Goal: Information Seeking & Learning: Learn about a topic

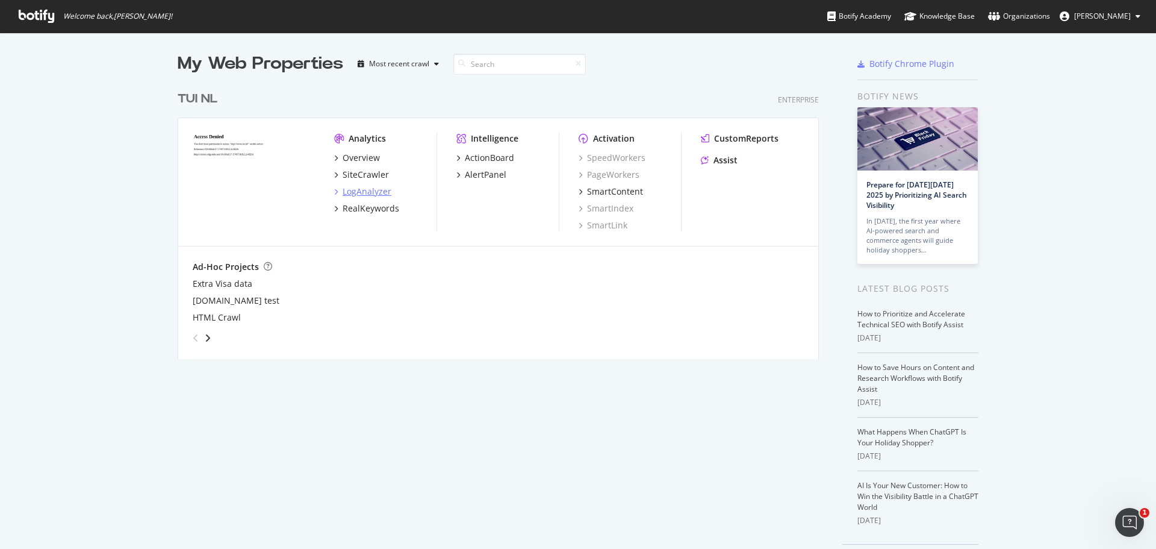
click at [358, 193] on div "LogAnalyzer" at bounding box center [367, 191] width 49 height 12
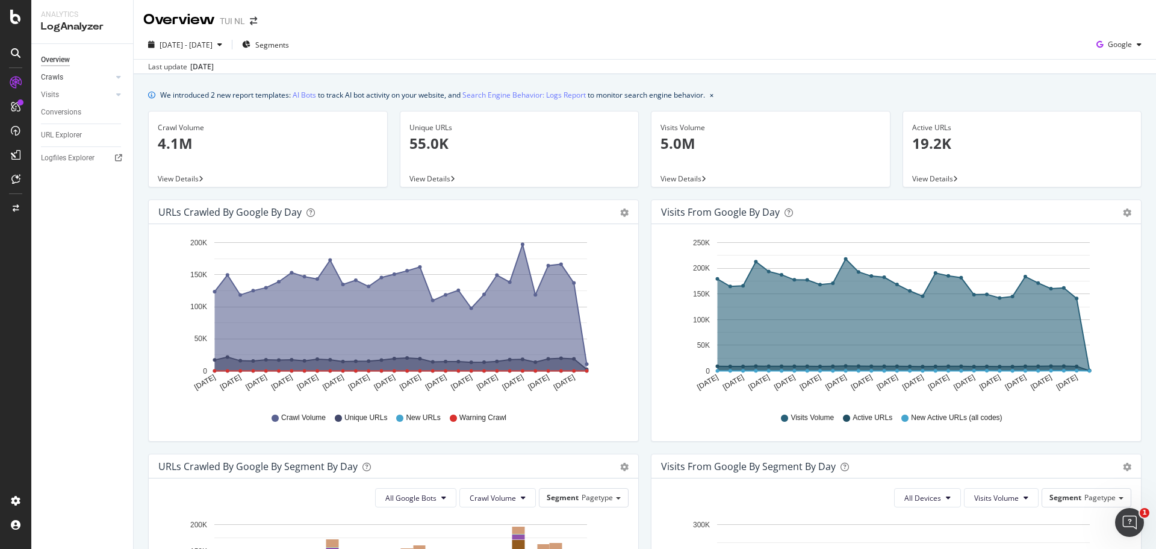
click at [103, 76] on div at bounding box center [107, 77] width 12 height 12
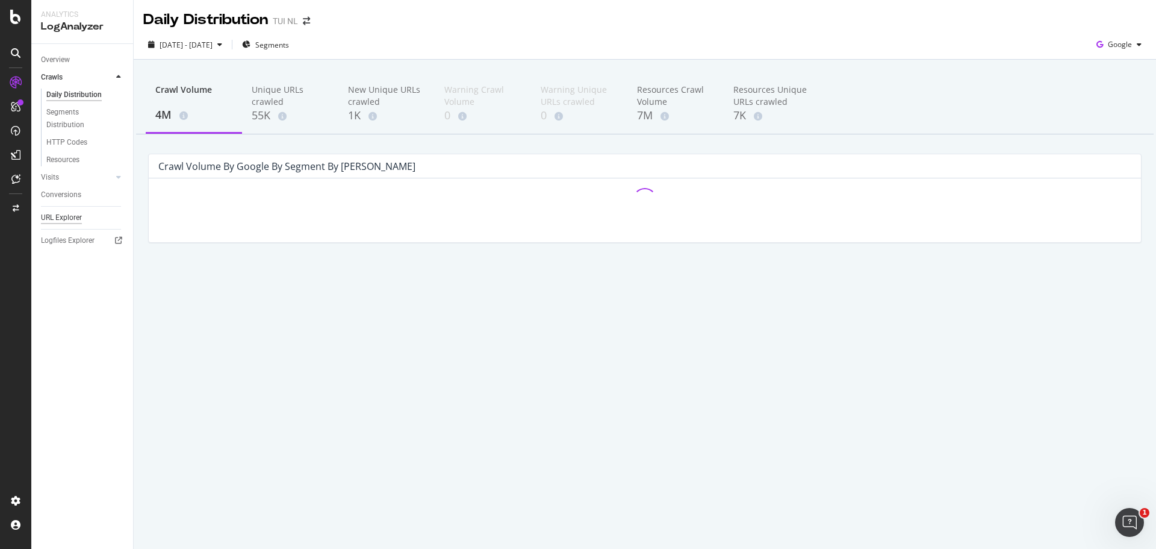
click at [71, 214] on div "URL Explorer" at bounding box center [61, 217] width 41 height 13
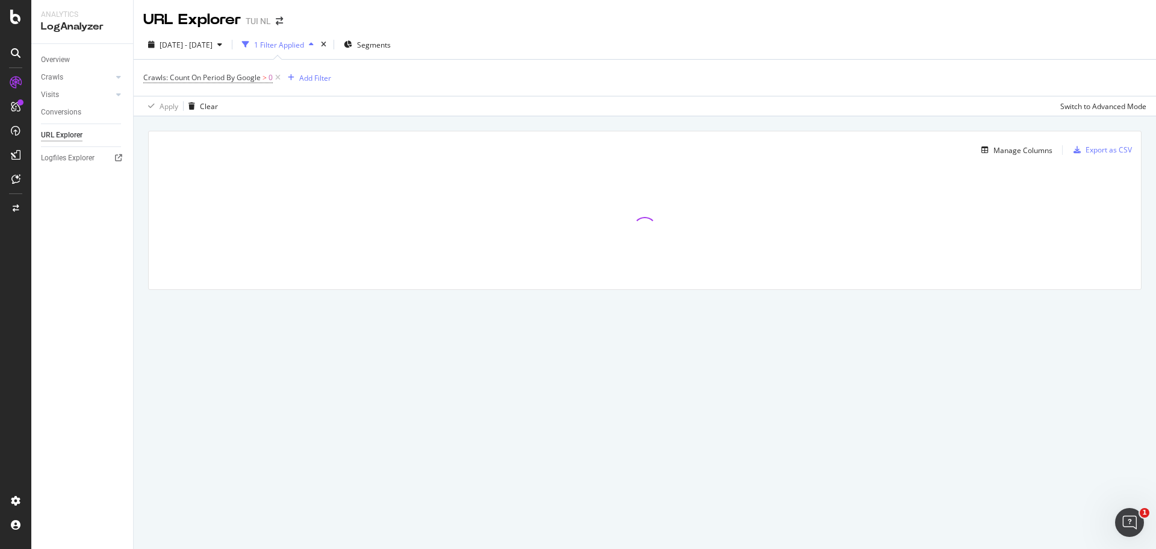
click at [304, 45] on div "1 Filter Applied" at bounding box center [279, 45] width 50 height 10
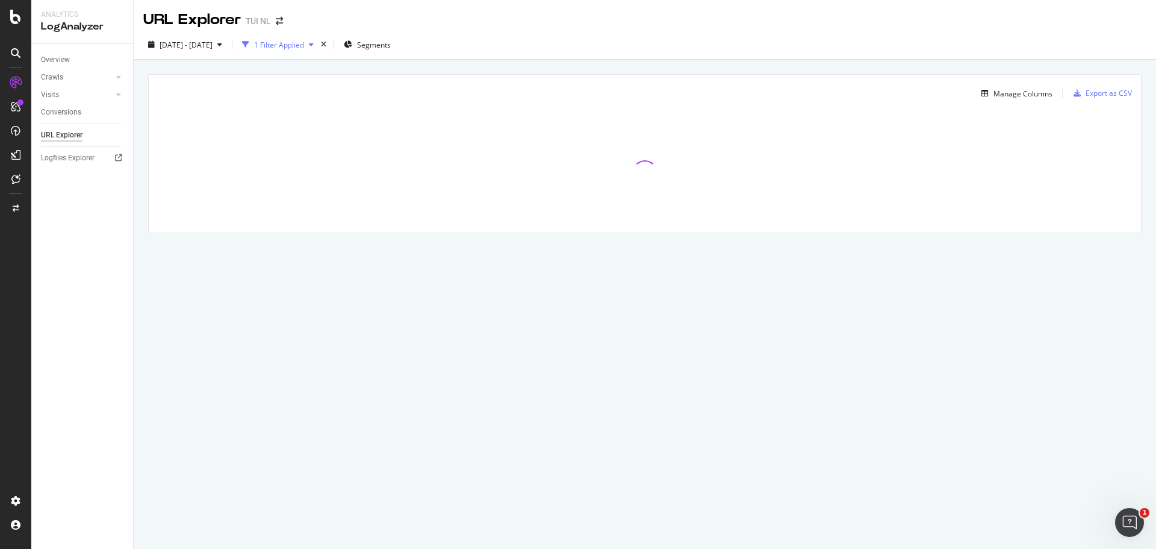
click at [304, 45] on div "1 Filter Applied" at bounding box center [279, 45] width 50 height 10
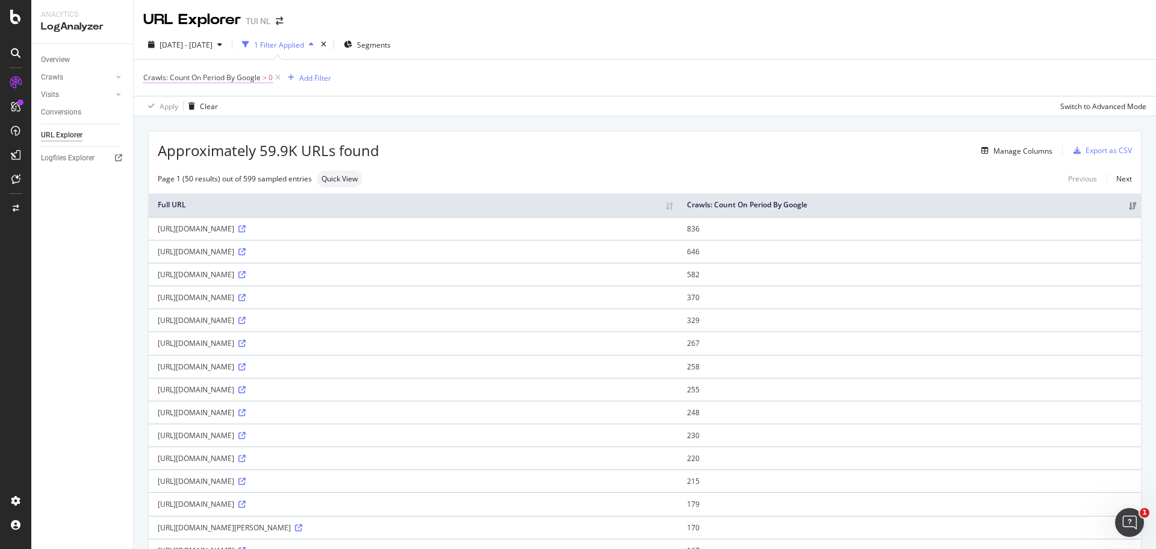
click at [222, 77] on span "Crawls: Count On Period By Google" at bounding box center [201, 77] width 117 height 10
click at [179, 104] on span "By Google" at bounding box center [171, 106] width 34 height 10
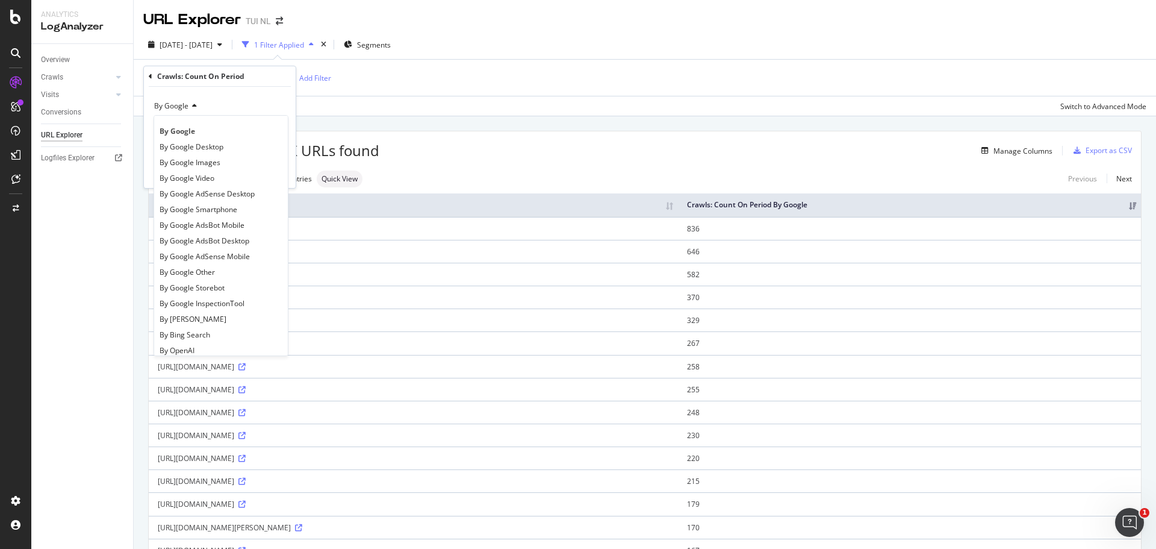
click at [179, 104] on span "By Google" at bounding box center [171, 106] width 34 height 10
click at [181, 104] on span "By Google" at bounding box center [171, 106] width 34 height 10
click at [213, 107] on div "By Google" at bounding box center [220, 105] width 132 height 19
click at [161, 76] on div "Crawls: Count On Period" at bounding box center [200, 76] width 87 height 10
click at [154, 74] on div "Crawls: Count On Period" at bounding box center [220, 76] width 142 height 20
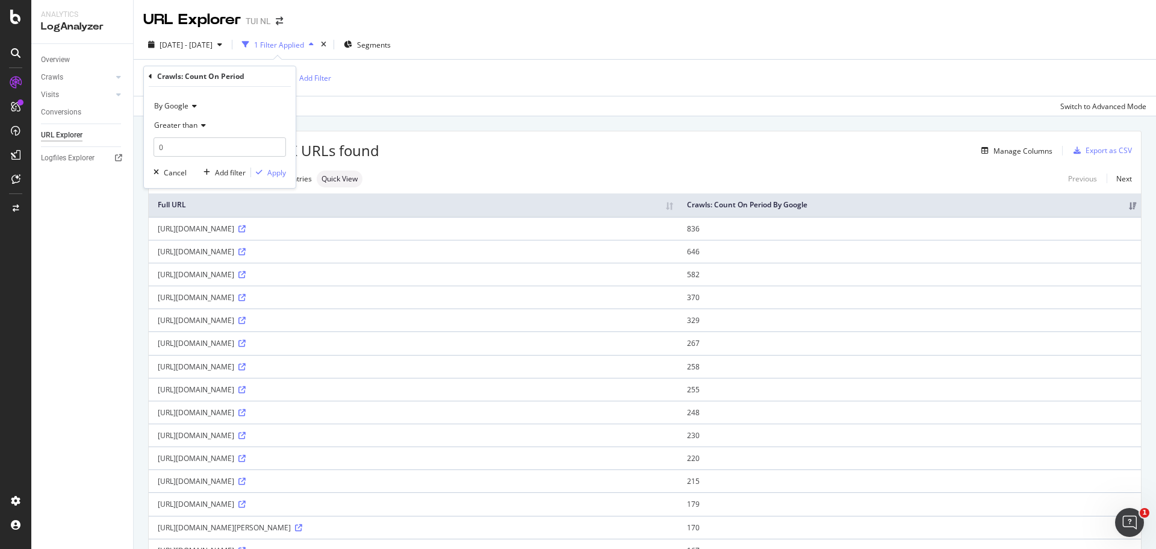
click at [149, 75] on icon at bounding box center [151, 76] width 4 height 7
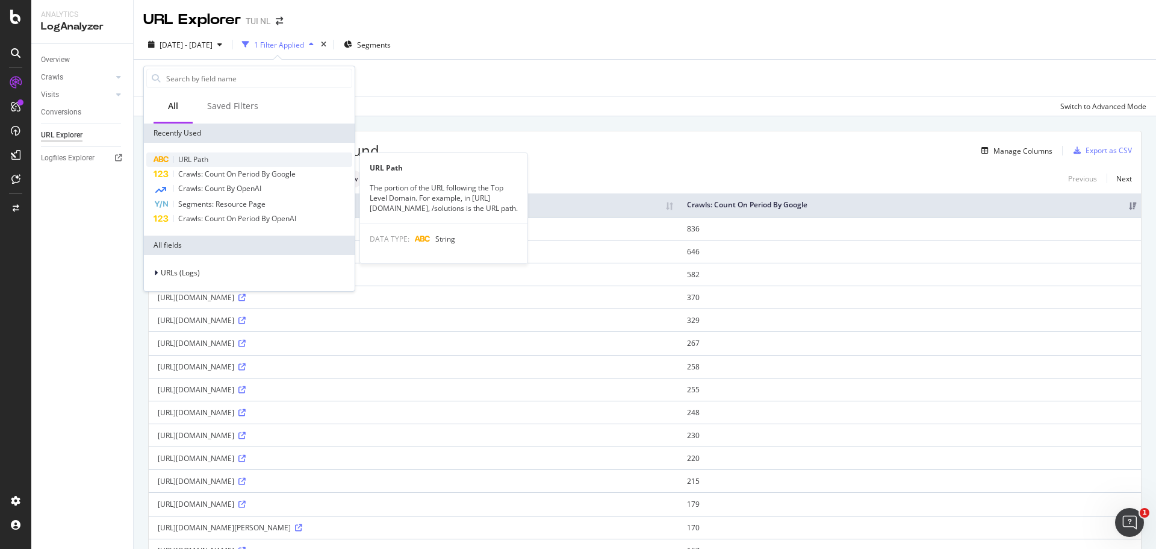
click at [200, 155] on span "URL Path" at bounding box center [193, 159] width 30 height 10
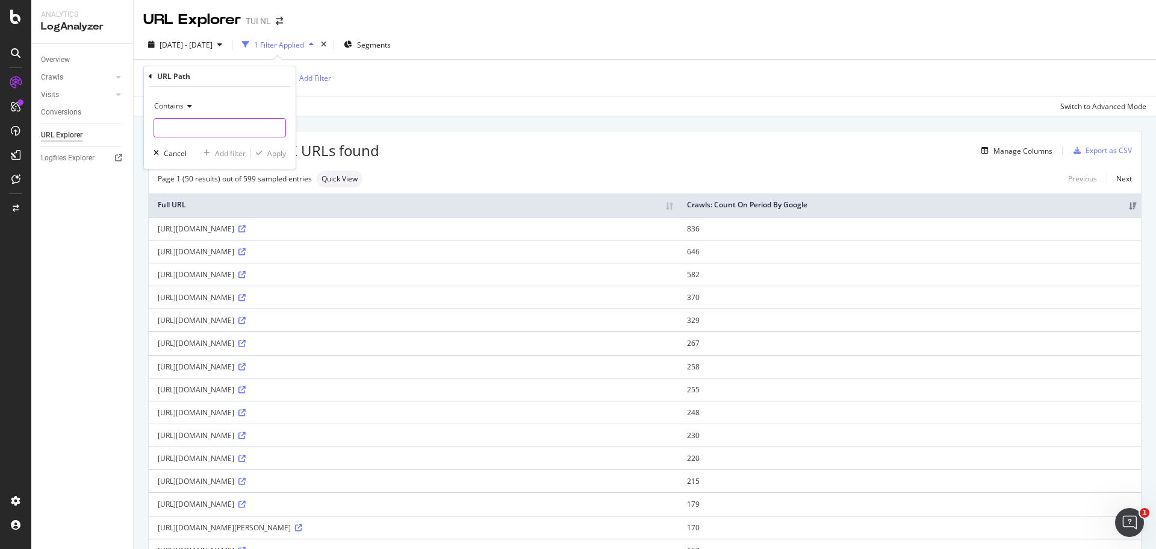
click at [208, 119] on input "text" at bounding box center [219, 127] width 131 height 19
type input "l"
type input "txt"
click at [282, 148] on div "Apply" at bounding box center [276, 153] width 19 height 10
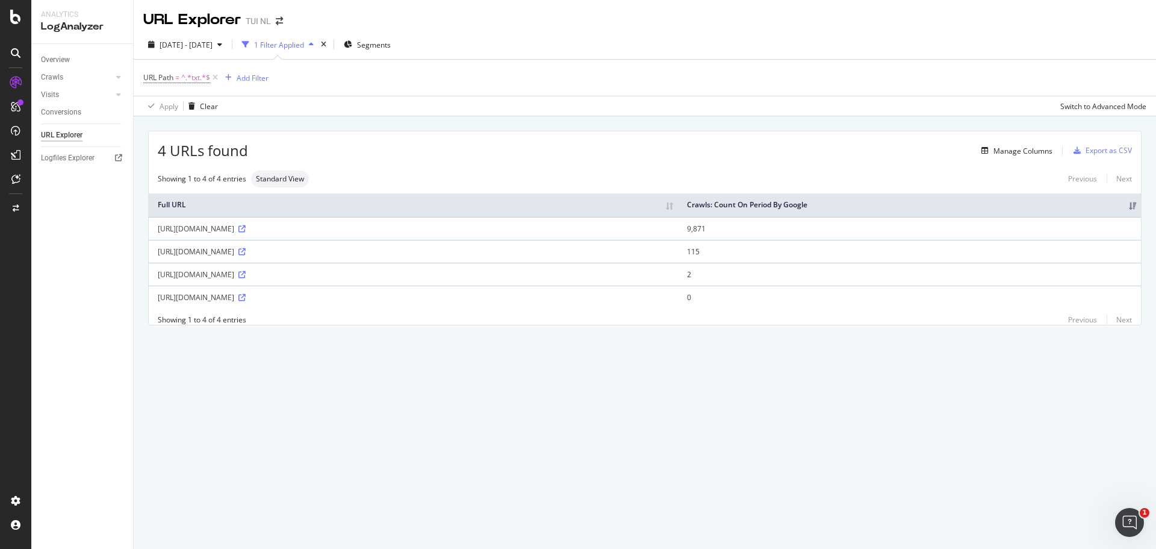
click at [759, 208] on th "Crawls: Count On Period By Google" at bounding box center [909, 204] width 463 height 23
click at [1024, 151] on div "Manage Columns" at bounding box center [1022, 151] width 59 height 10
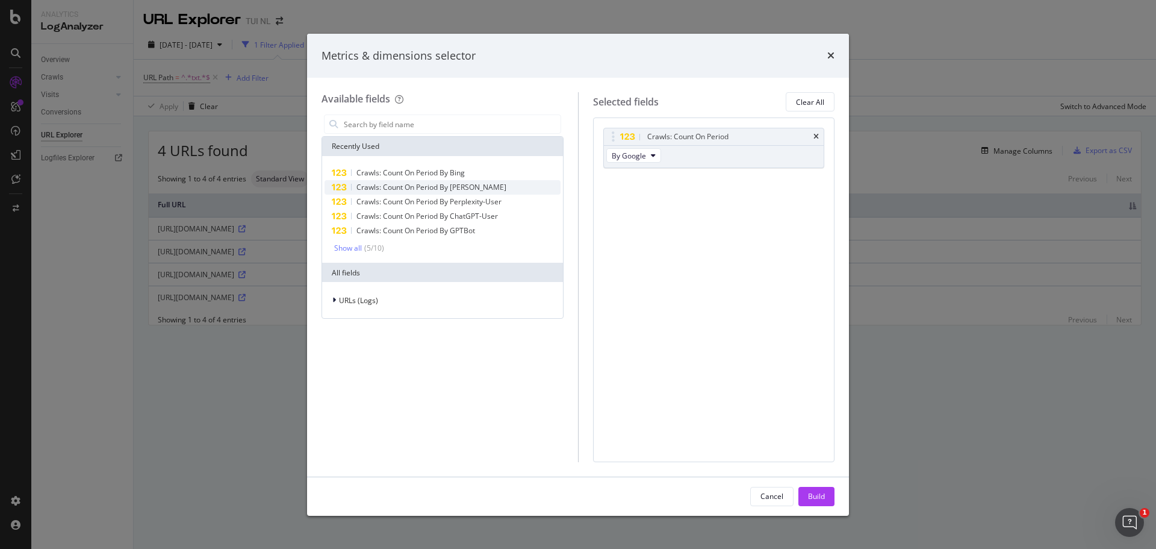
click at [468, 182] on span "Crawls: Count On Period By [PERSON_NAME]" at bounding box center [431, 187] width 150 height 10
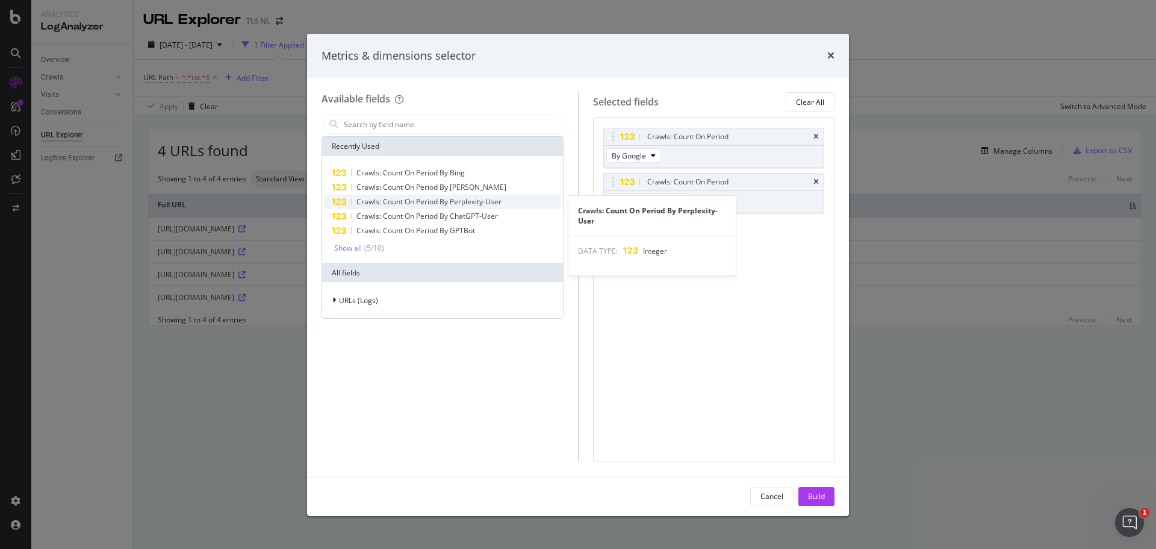
click at [468, 201] on span "Crawls: Count On Period By Perplexity-User" at bounding box center [428, 201] width 145 height 10
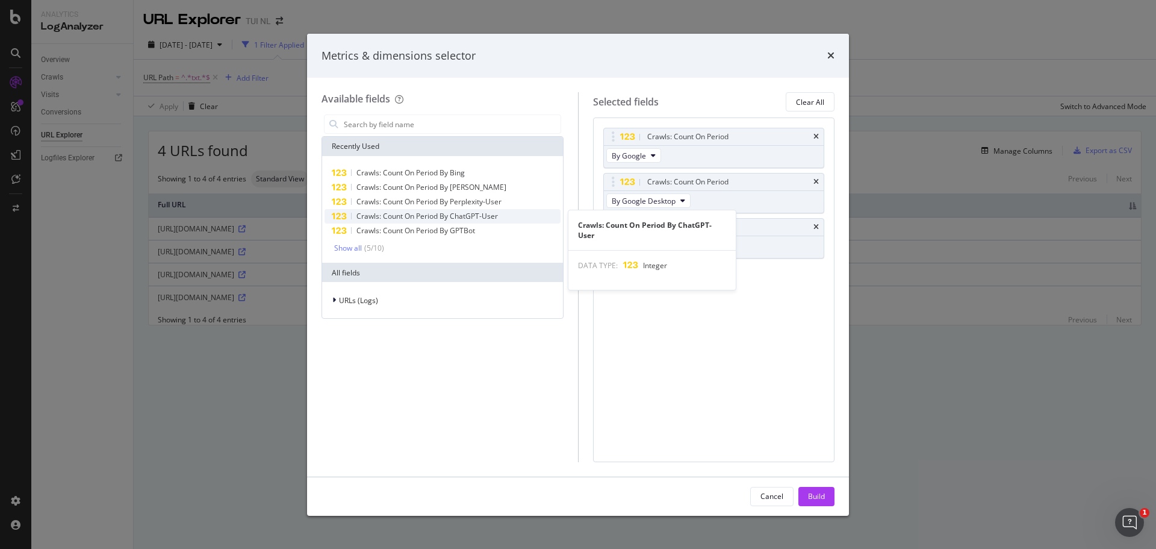
click at [471, 213] on span "Crawls: Count On Period By ChatGPT-User" at bounding box center [426, 216] width 141 height 10
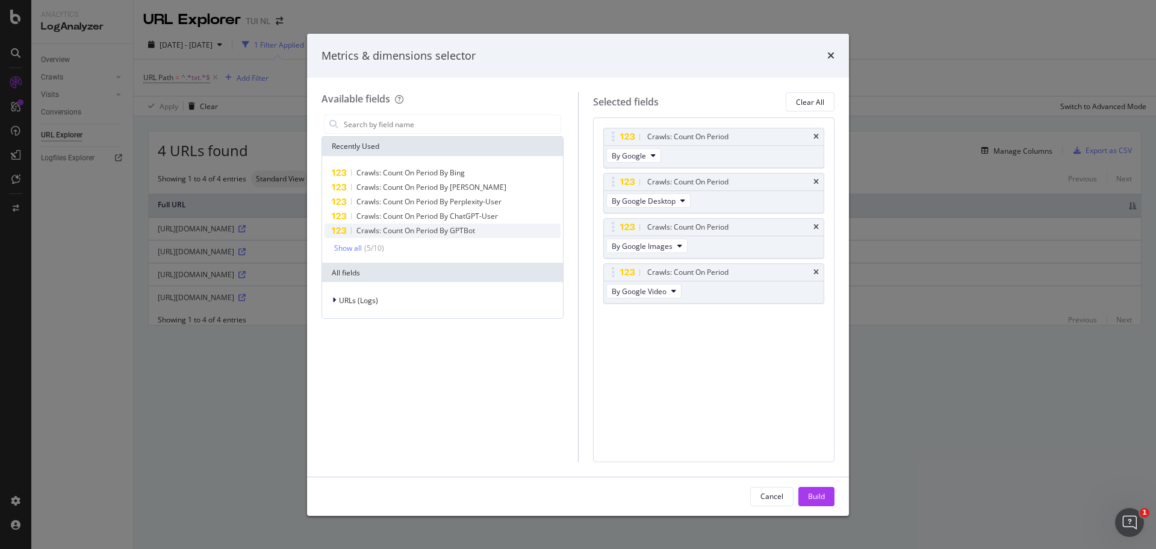
click at [467, 231] on span "Crawls: Count On Period By GPTBot" at bounding box center [415, 230] width 119 height 10
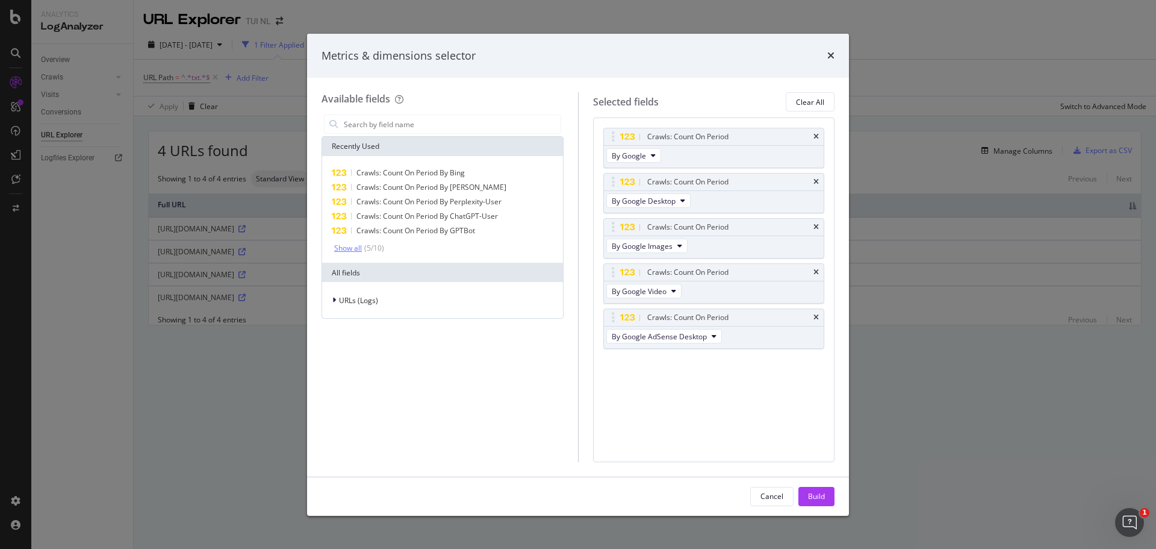
click at [343, 250] on div "Show all" at bounding box center [348, 248] width 28 height 8
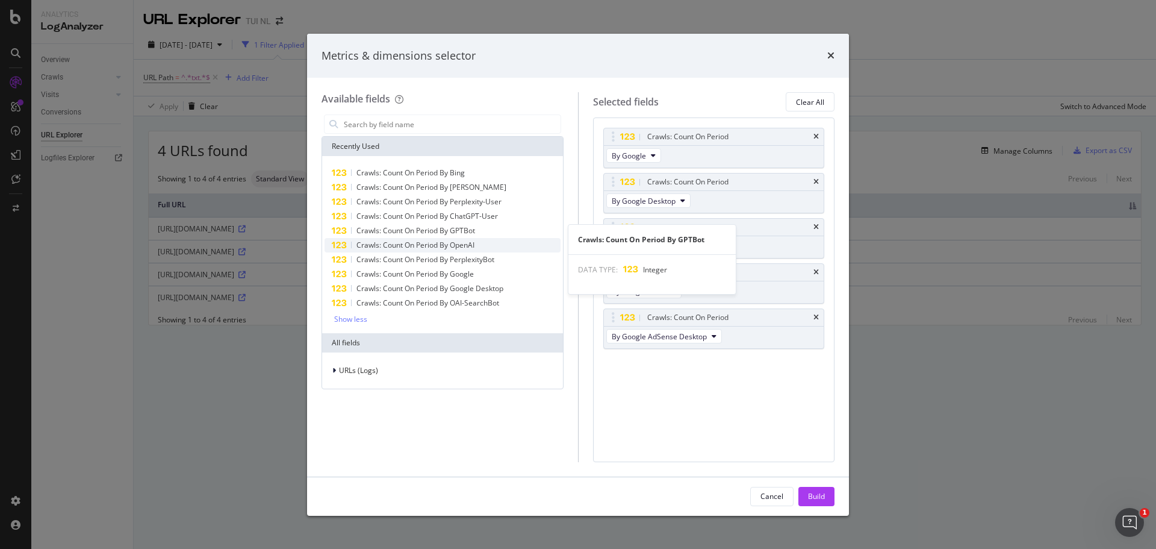
click at [427, 240] on span "Crawls: Count On Period By OpenAI" at bounding box center [415, 245] width 118 height 10
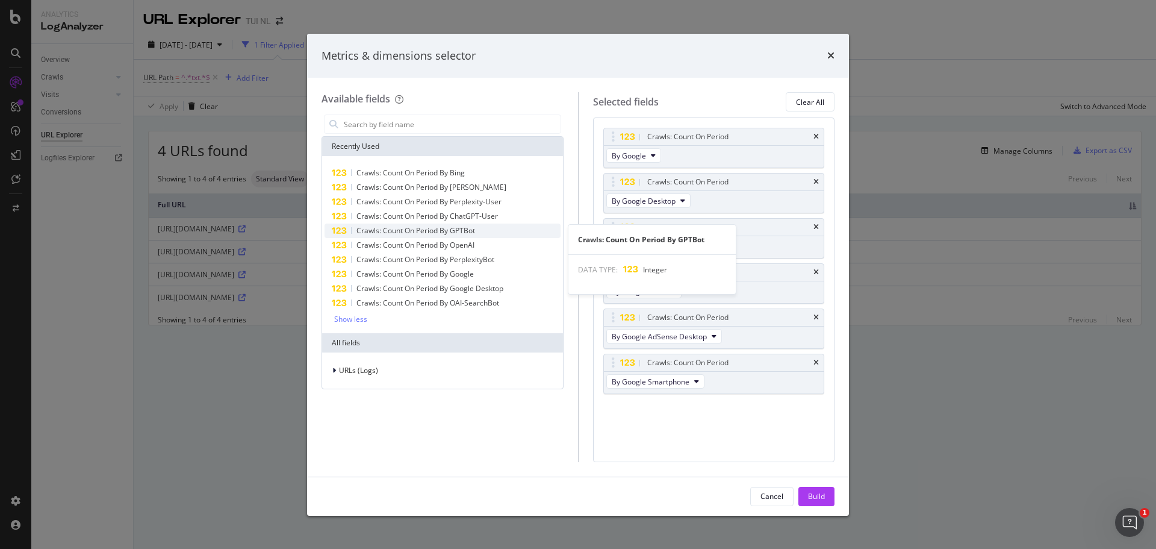
click at [461, 231] on span "Crawls: Count On Period By GPTBot" at bounding box center [415, 230] width 119 height 10
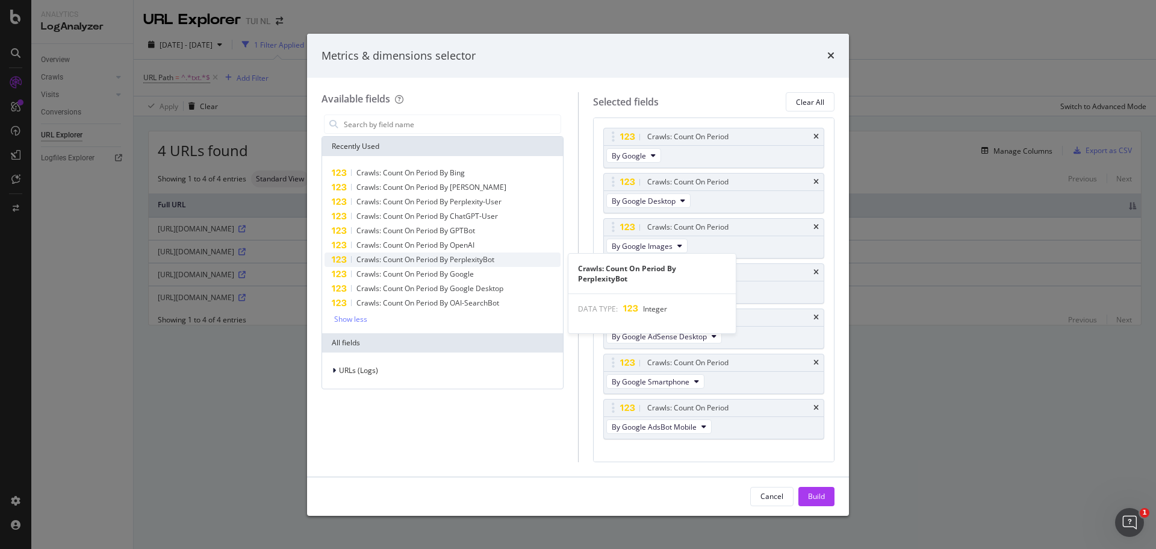
click at [465, 266] on div "Crawls: Count On Period By PerplexityBot" at bounding box center [443, 259] width 236 height 14
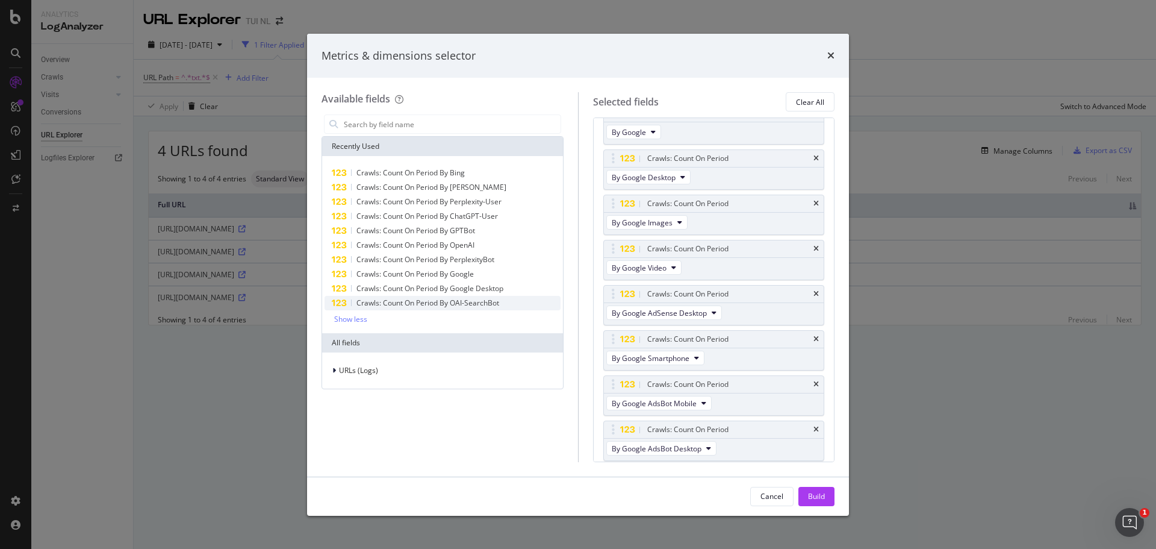
click at [414, 308] on span "Crawls: Count On Period By OAI-SearchBot" at bounding box center [427, 302] width 143 height 10
click at [808, 498] on div "Build" at bounding box center [816, 496] width 17 height 10
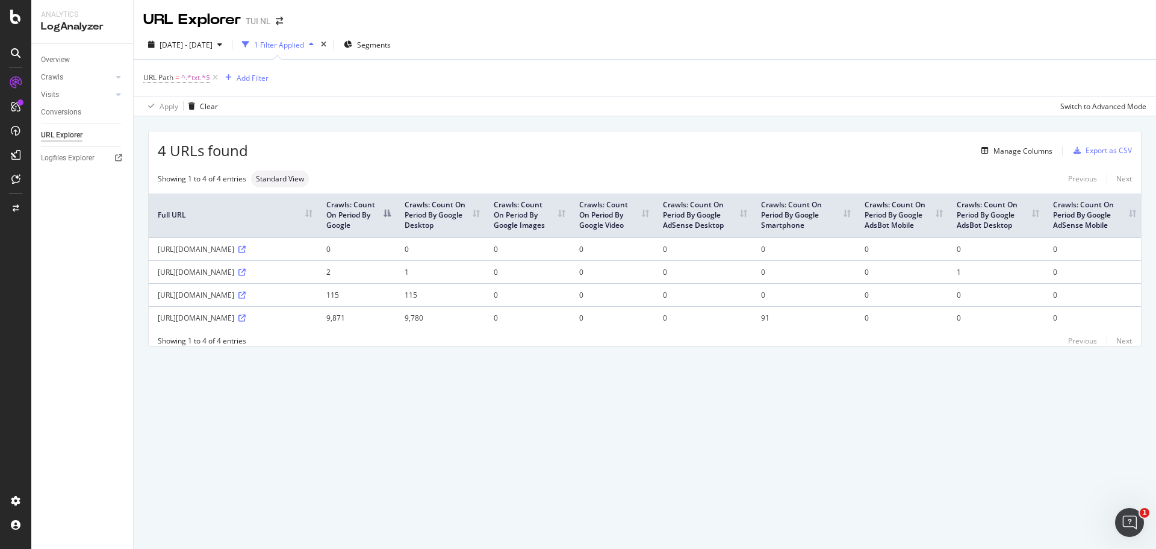
drag, startPoint x: 704, startPoint y: 313, endPoint x: 928, endPoint y: 327, distance: 223.8
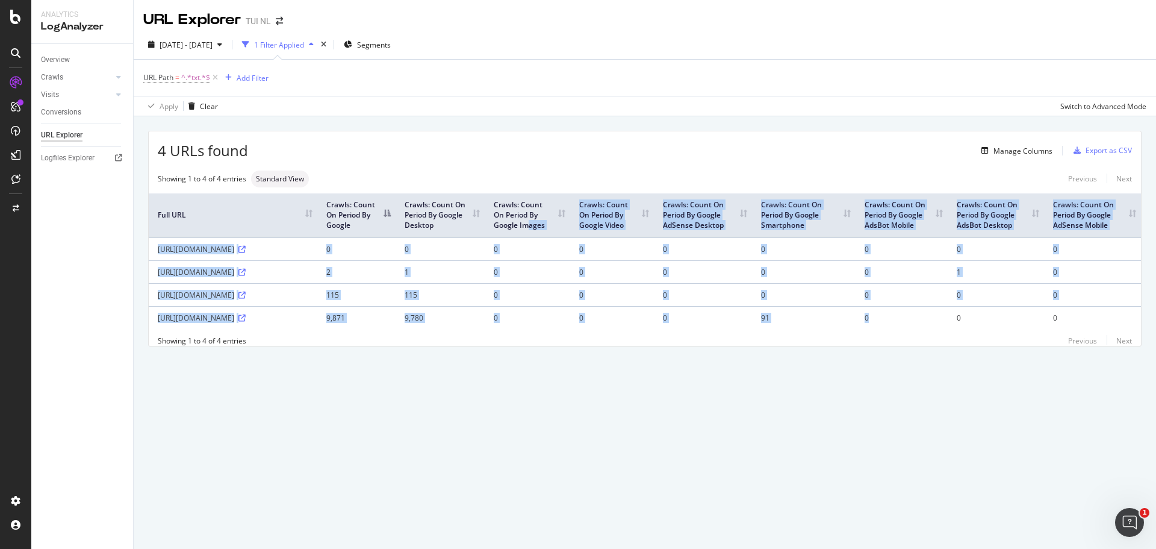
drag, startPoint x: 897, startPoint y: 311, endPoint x: 528, endPoint y: 221, distance: 379.4
click at [528, 221] on table "Full URL Crawls: Count On Period By Google Crawls: Count On Period By Google De…" at bounding box center [645, 261] width 992 height 136
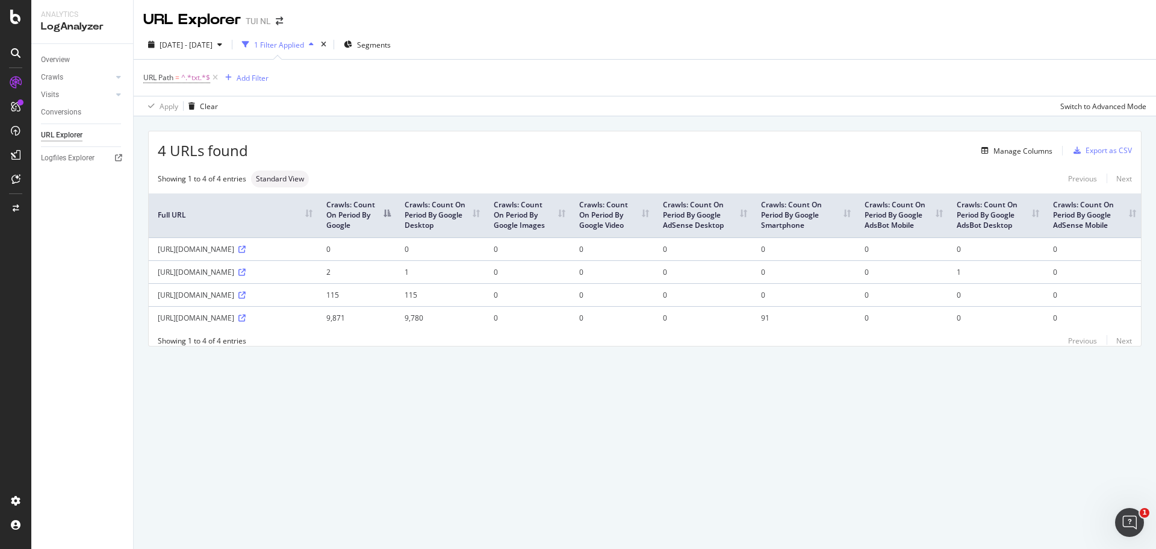
click at [503, 135] on div "4 URLs found Manage Columns Export as CSV" at bounding box center [645, 146] width 992 height 30
